Goal: Task Accomplishment & Management: Complete application form

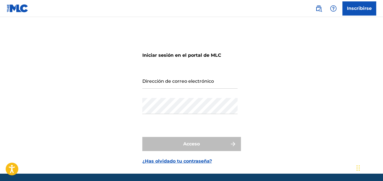
click at [191, 79] on input "Dirección de correo electrónico" at bounding box center [189, 80] width 95 height 16
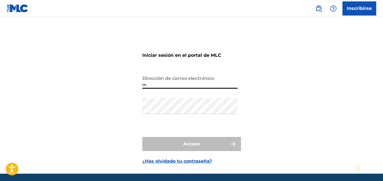
type input "[EMAIL_ADDRESS][DOMAIN_NAME]"
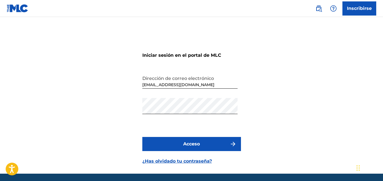
click at [163, 146] on button "Acceso" at bounding box center [191, 144] width 99 height 14
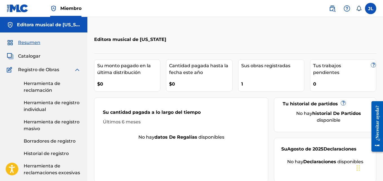
click at [35, 90] on font "Herramienta de reclamación" at bounding box center [42, 87] width 37 height 12
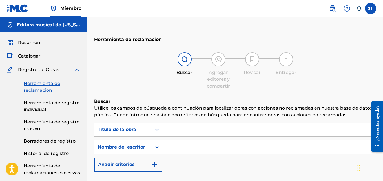
drag, startPoint x: 188, startPoint y: 122, endPoint x: 184, endPoint y: 125, distance: 5.0
click at [188, 123] on div "Formulario de búsqueda" at bounding box center [269, 129] width 214 height 14
click at [184, 124] on input "Formulario de búsqueda" at bounding box center [269, 130] width 214 height 14
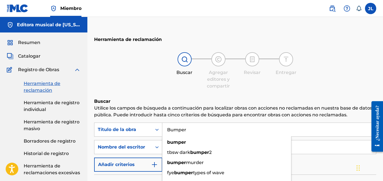
type input "Bumper"
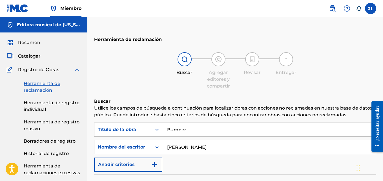
type input "[PERSON_NAME]"
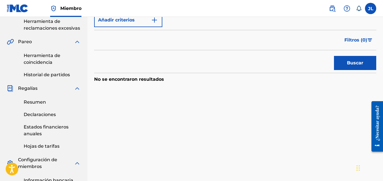
scroll to position [132, 0]
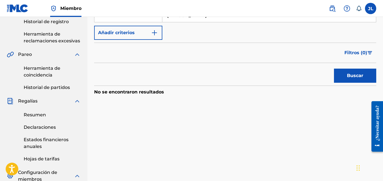
click at [351, 77] on font "Buscar" at bounding box center [355, 75] width 16 height 5
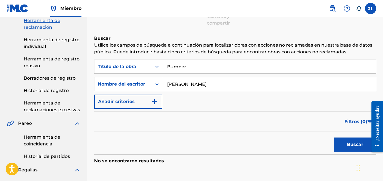
scroll to position [0, 0]
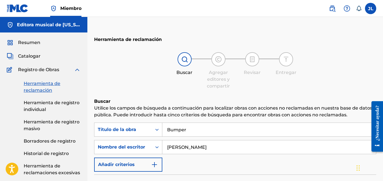
click at [59, 106] on link "Herramienta de registro individual" at bounding box center [52, 106] width 57 height 14
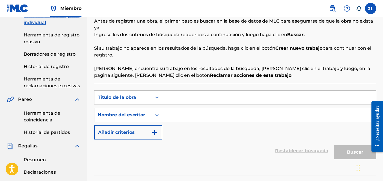
scroll to position [66, 0]
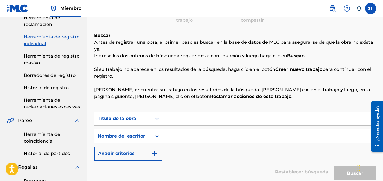
click at [174, 113] on input "Formulario de búsqueda" at bounding box center [269, 119] width 214 height 14
type input "Bumper"
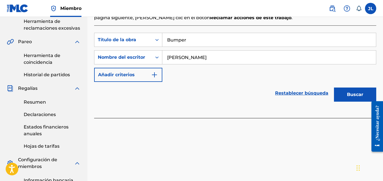
scroll to position [132, 0]
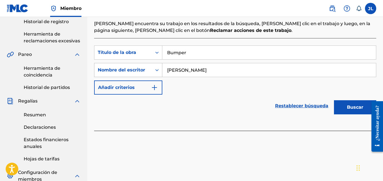
type input "[PERSON_NAME]"
click at [151, 72] on div "Nombre del escritor" at bounding box center [122, 70] width 57 height 11
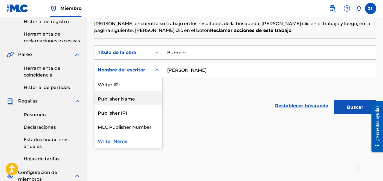
drag, startPoint x: 181, startPoint y: 96, endPoint x: 183, endPoint y: 90, distance: 6.5
click at [182, 93] on form "Búsqueda con criterios 470fba29-045c-49be-bd25-77f2a16ae41e Título de la obra B…" at bounding box center [235, 81] width 282 height 72
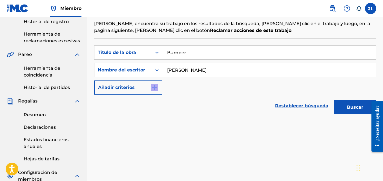
click at [357, 107] on font "Buscar" at bounding box center [355, 106] width 16 height 5
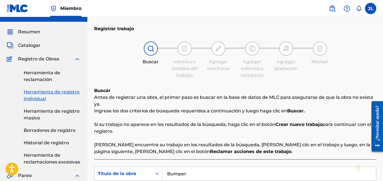
scroll to position [0, 0]
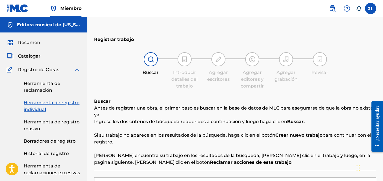
click at [37, 45] on span "Resumen" at bounding box center [29, 42] width 22 height 7
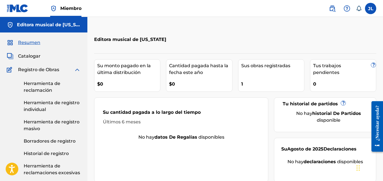
click at [50, 83] on font "Herramienta de reclamación" at bounding box center [42, 87] width 37 height 12
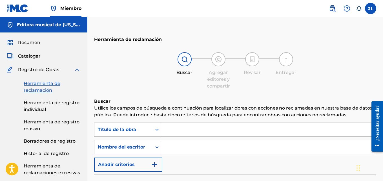
click at [190, 130] on input "Formulario de búsqueda" at bounding box center [269, 130] width 214 height 14
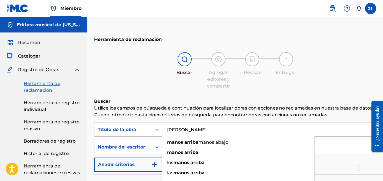
type input "[PERSON_NAME]"
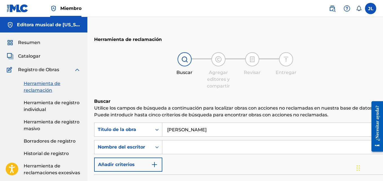
click at [304, 148] on input "Formulario de búsqueda" at bounding box center [280, 147] width 237 height 14
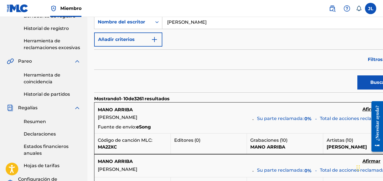
scroll to position [132, 0]
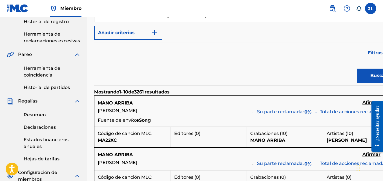
type input "[PERSON_NAME]"
click at [364, 77] on button "Buscar" at bounding box center [378, 75] width 42 height 14
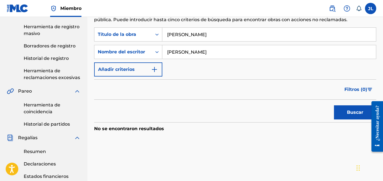
scroll to position [0, 0]
